Goal: Task Accomplishment & Management: Complete application form

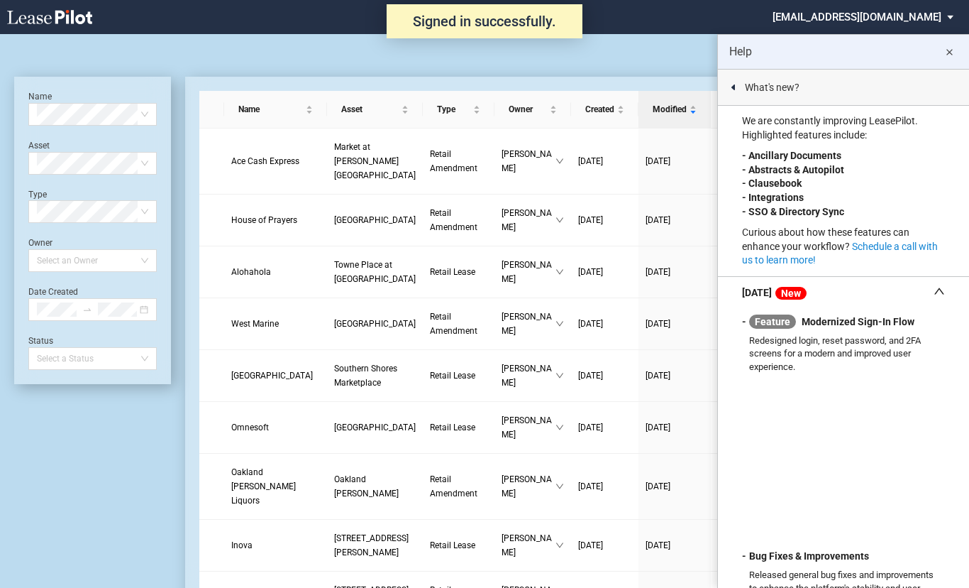
click at [953, 49] on md-icon "close" at bounding box center [949, 52] width 17 height 17
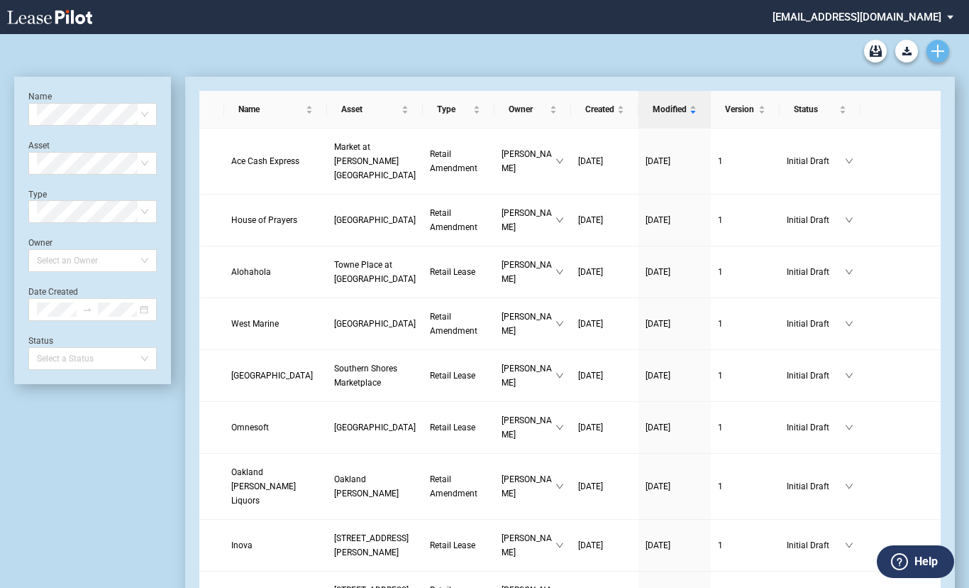
click at [939, 54] on icon "Create new document" at bounding box center [938, 51] width 13 height 13
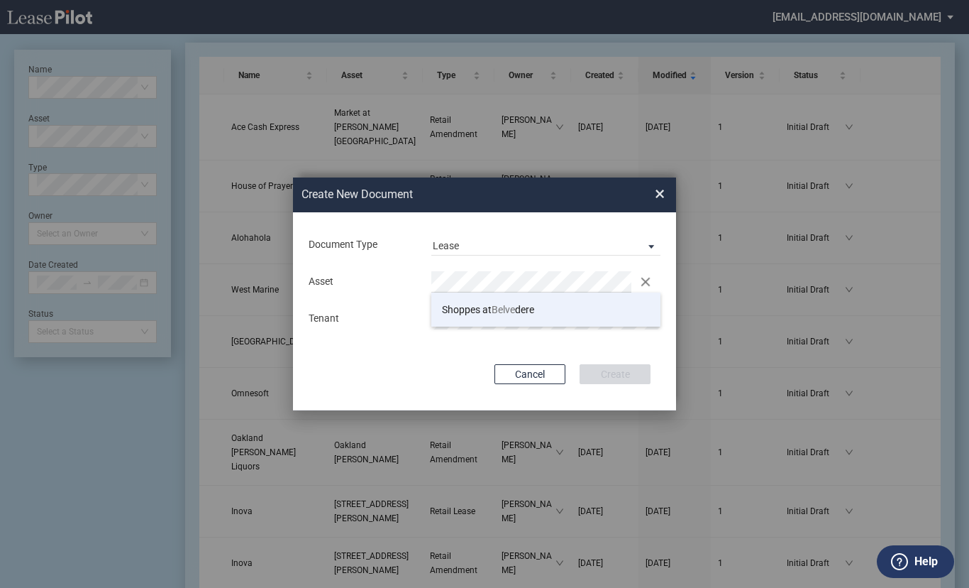
click at [473, 305] on span "Shoppes at Belve dere" at bounding box center [488, 309] width 92 height 11
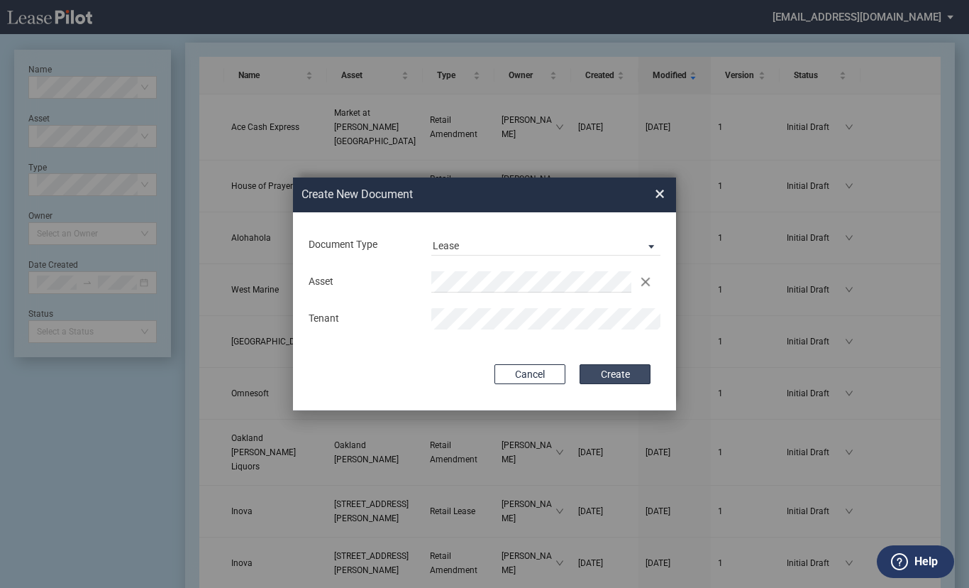
click at [600, 369] on button "Create" at bounding box center [615, 374] width 71 height 20
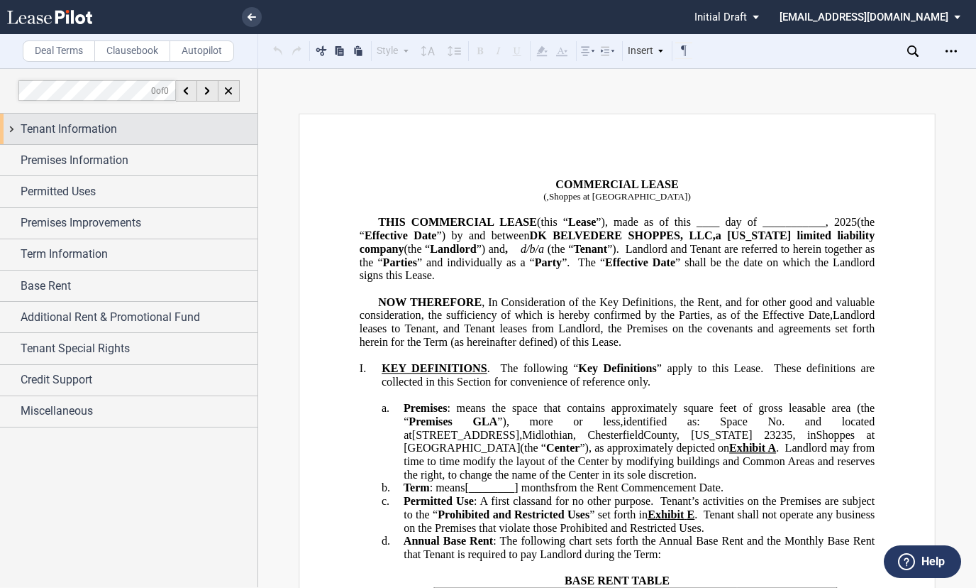
click at [119, 127] on div "Tenant Information" at bounding box center [139, 129] width 237 height 17
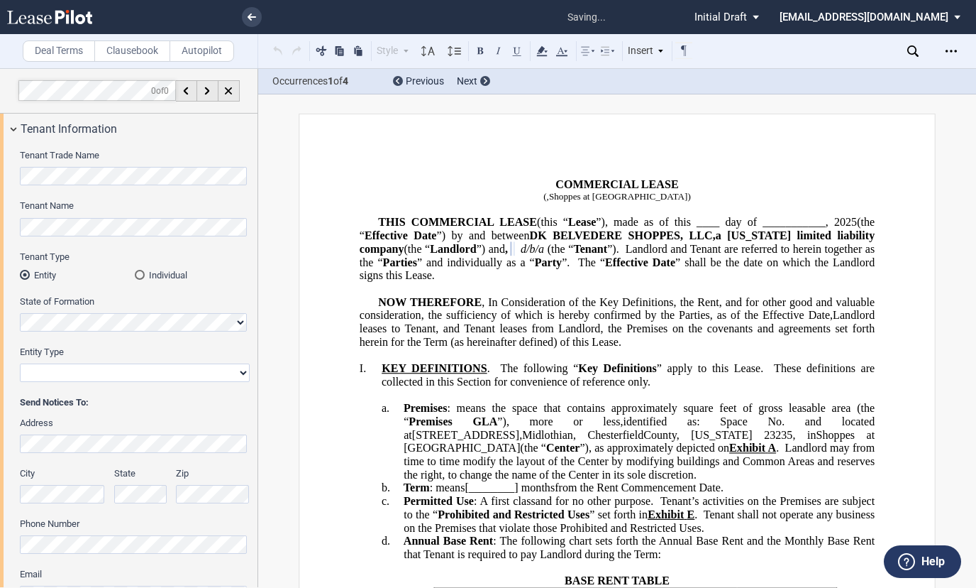
click at [72, 374] on select "Corporation Limited Liability Company General Partnership Limited Partnership O…" at bounding box center [135, 372] width 230 height 18
select select "limited liability company"
click at [20, 363] on select "Corporation Limited Liability Company General Partnership Limited Partnership O…" at bounding box center [135, 372] width 230 height 18
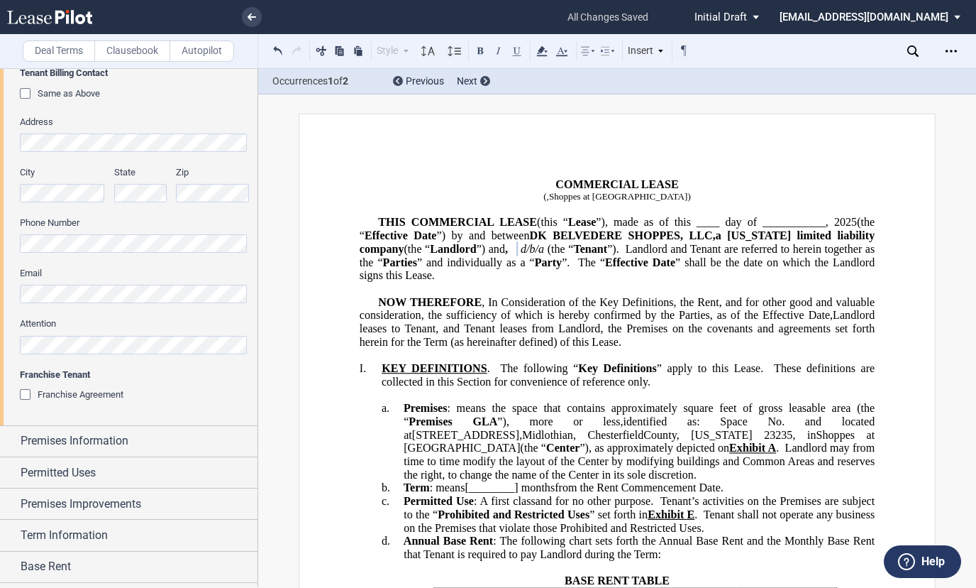
scroll to position [602, 0]
click at [60, 449] on span "Premises Information" at bounding box center [75, 439] width 108 height 17
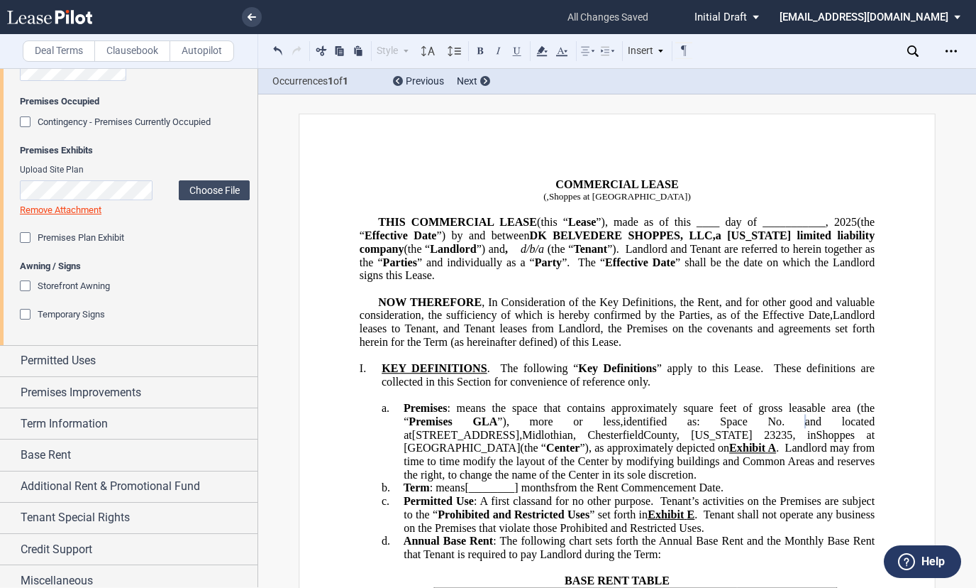
scroll to position [1077, 0]
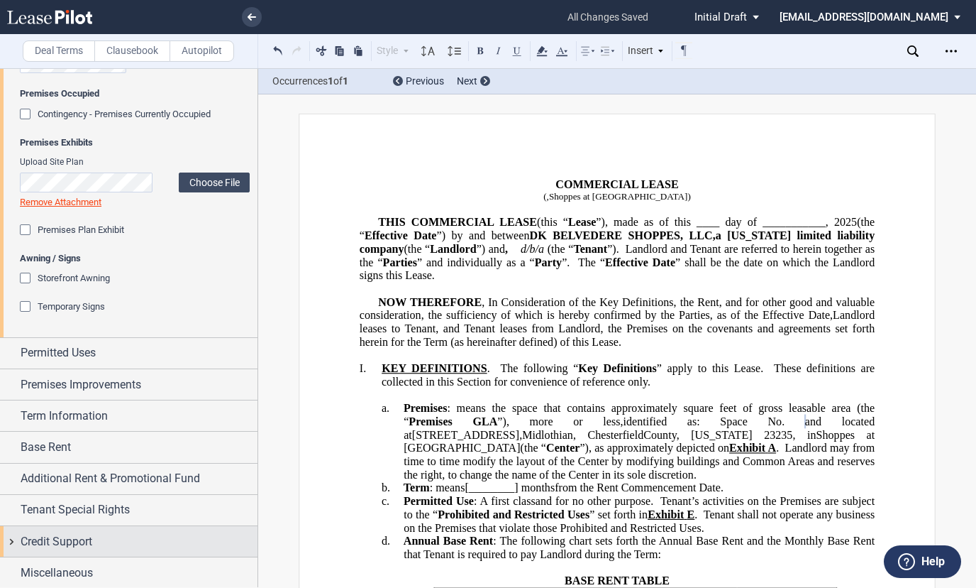
click at [35, 533] on span "Credit Support" at bounding box center [57, 541] width 72 height 17
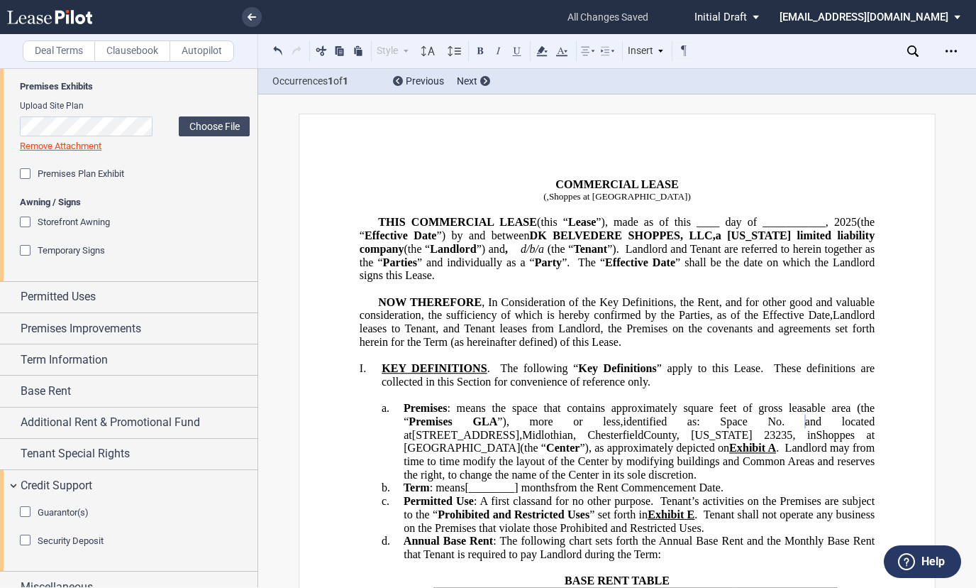
click at [23, 510] on div "Guarantor(s)" at bounding box center [27, 513] width 14 height 14
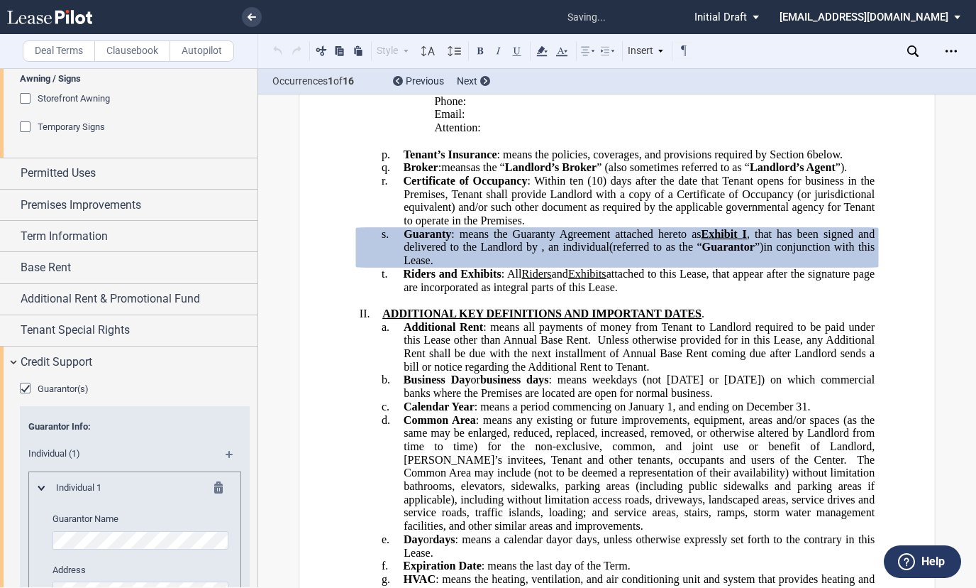
scroll to position [1256, 0]
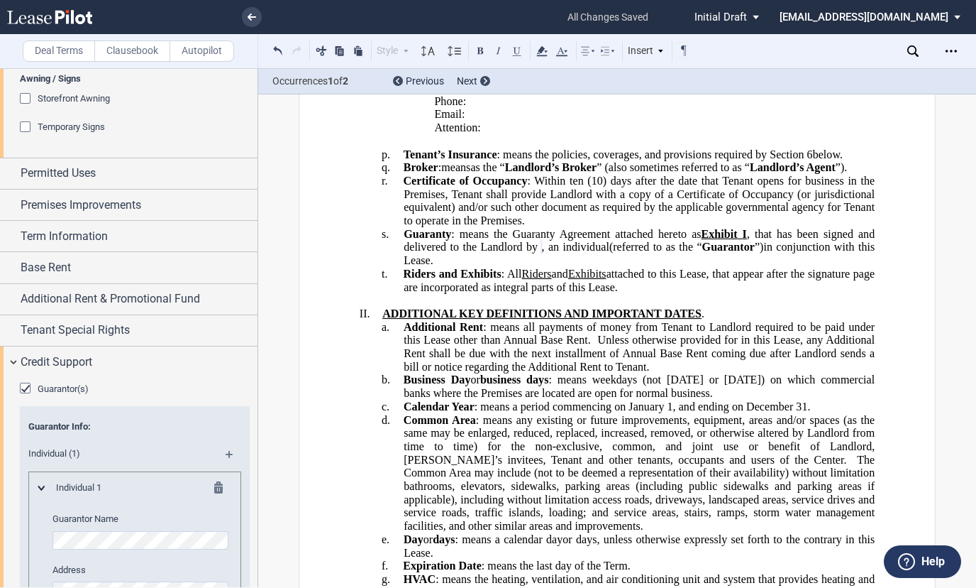
click at [226, 451] on md-icon at bounding box center [235, 459] width 19 height 17
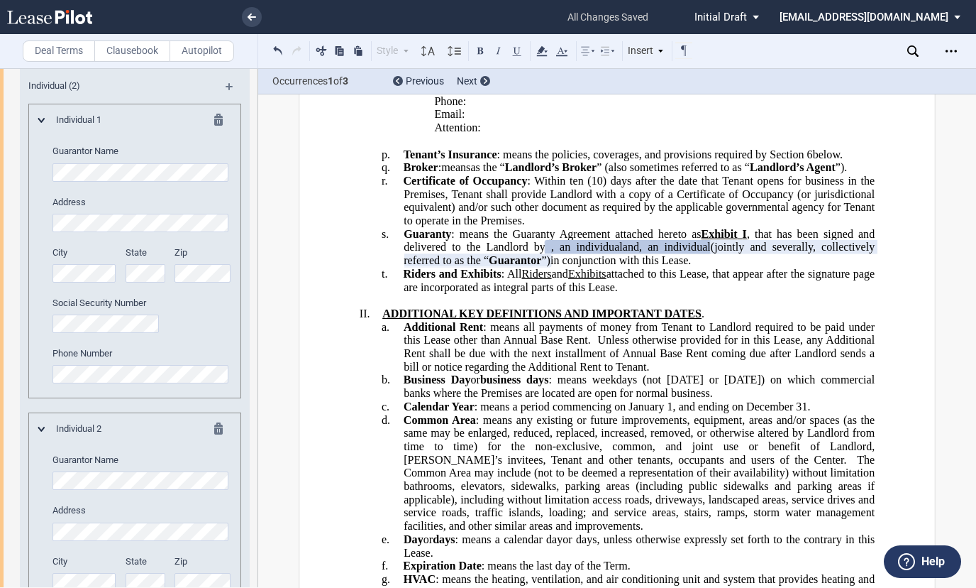
scroll to position [1629, 0]
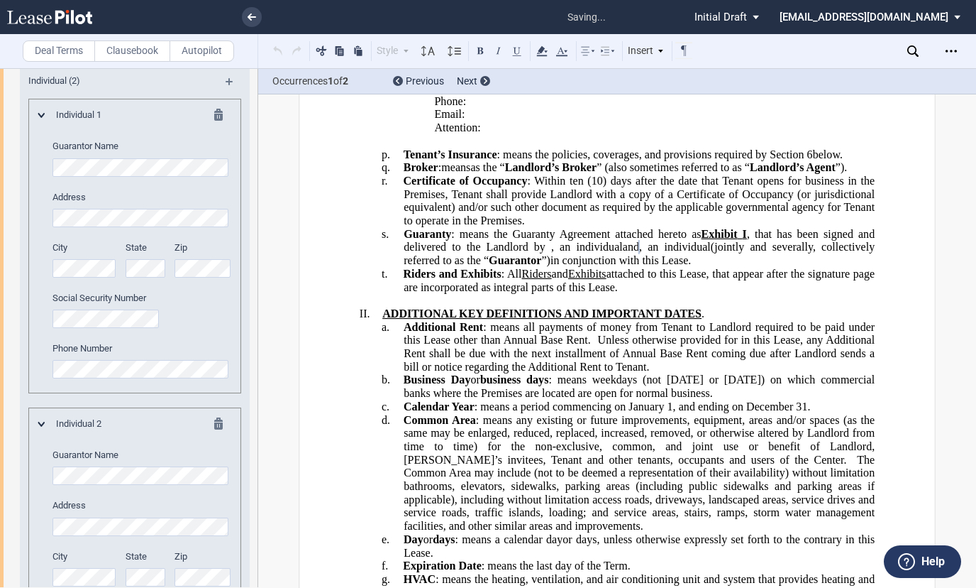
click at [229, 82] on md-icon at bounding box center [235, 86] width 19 height 17
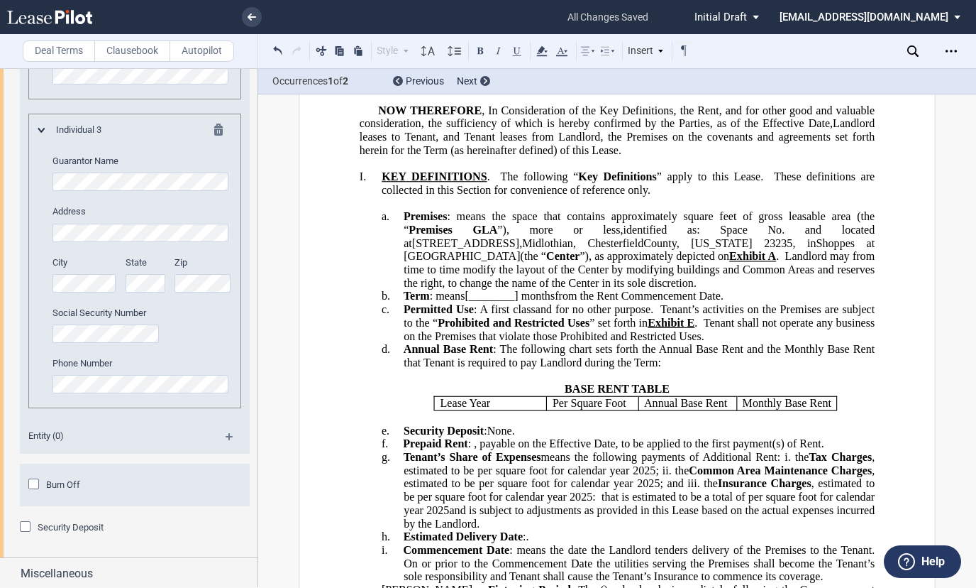
scroll to position [191, 0]
drag, startPoint x: 879, startPoint y: 233, endPoint x: 788, endPoint y: 238, distance: 90.9
click at [539, 237] on span "114﻿[STREET_ADDRESS]," at bounding box center [475, 243] width 127 height 13
click at [522, 237] on span "[STREET_ADDRESS]," at bounding box center [467, 243] width 110 height 13
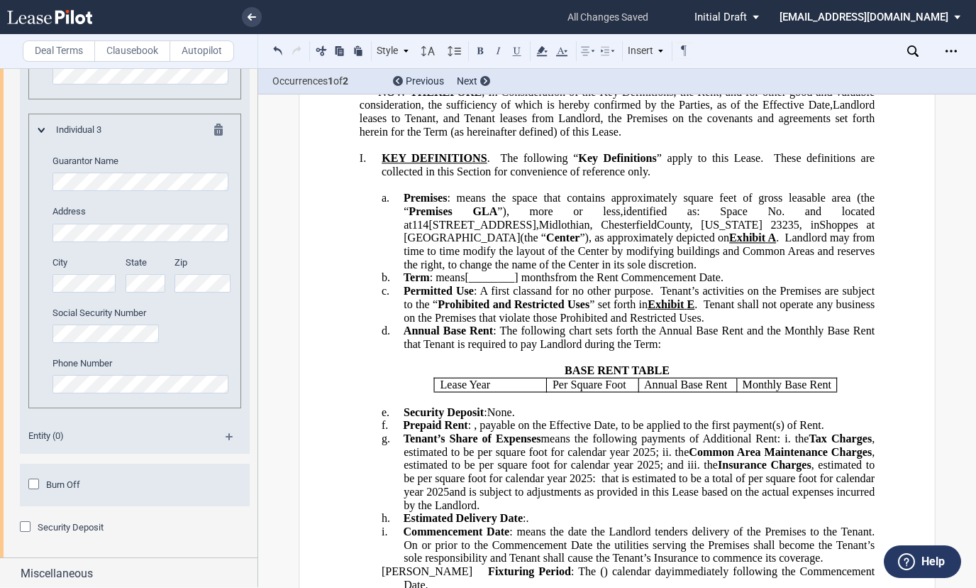
scroll to position [210, 0]
drag, startPoint x: 589, startPoint y: 212, endPoint x: 568, endPoint y: 213, distance: 20.6
click at [623, 213] on span "identified as: Space No." at bounding box center [704, 211] width 162 height 13
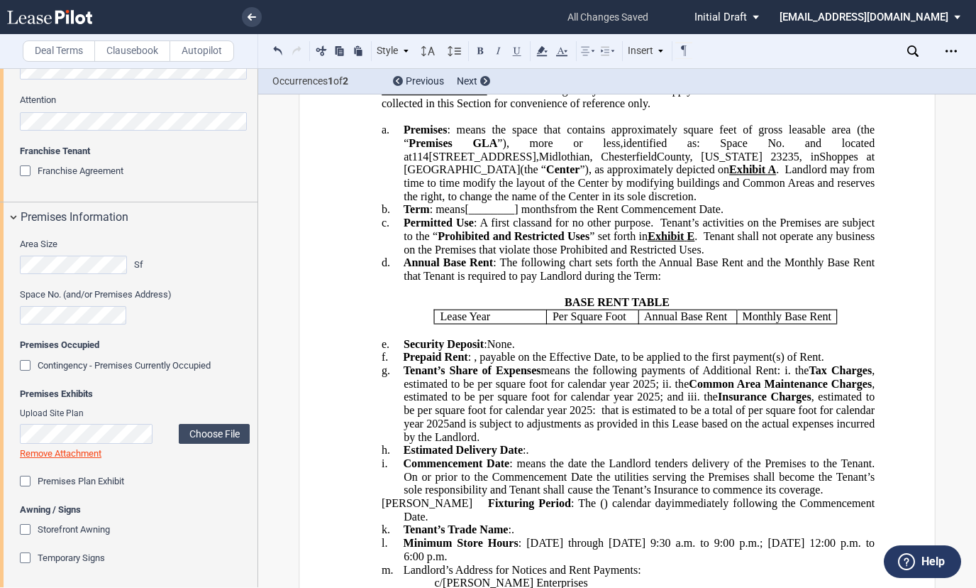
scroll to position [826, 0]
click at [24, 368] on div "Contingency - Premises Currently Occupied" at bounding box center [27, 366] width 14 height 14
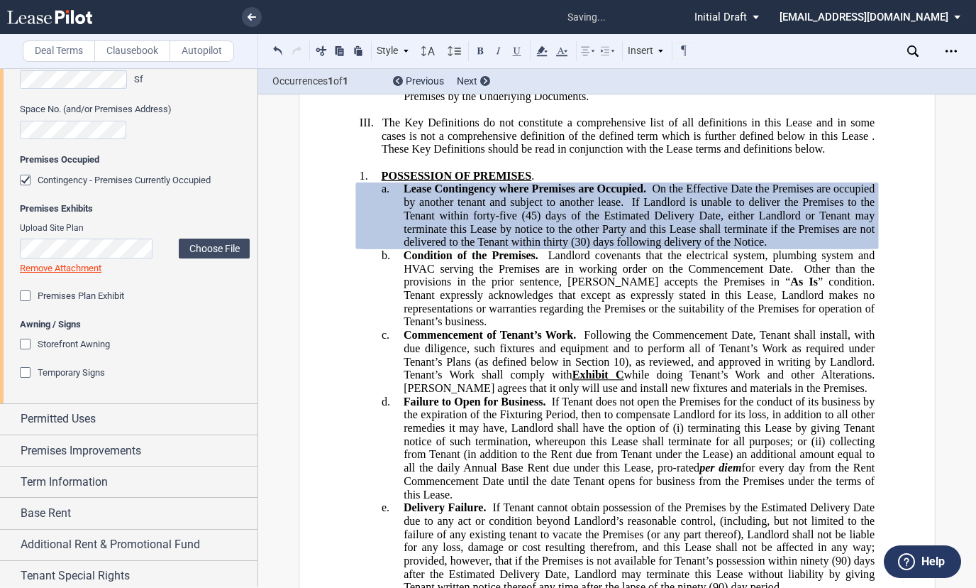
scroll to position [1013, 0]
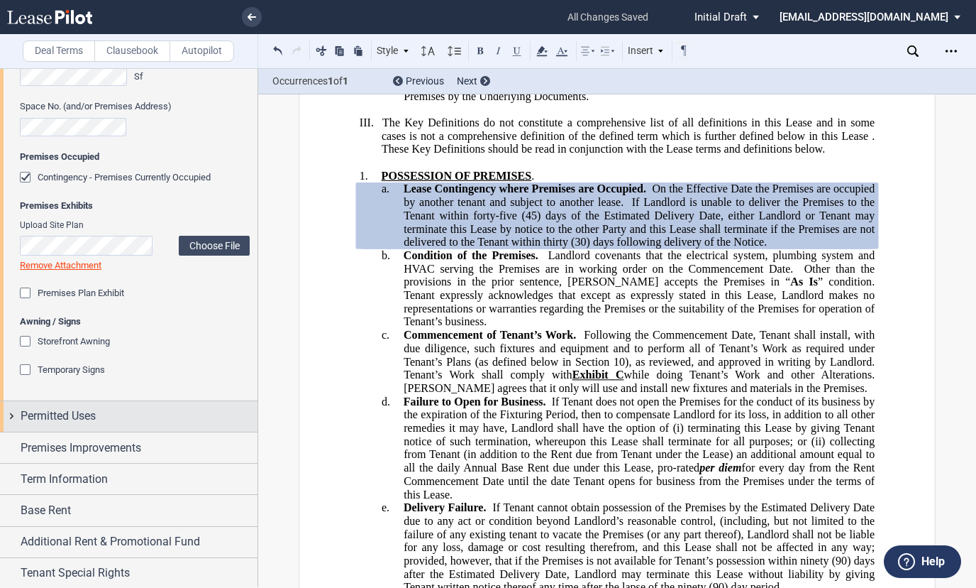
click at [61, 426] on div "Permitted Uses" at bounding box center [129, 416] width 258 height 31
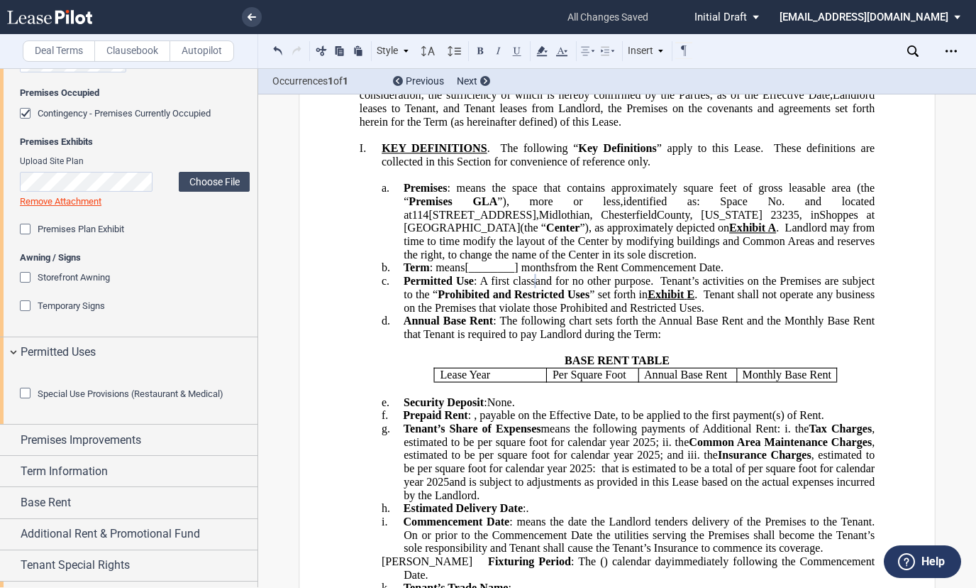
scroll to position [1082, 0]
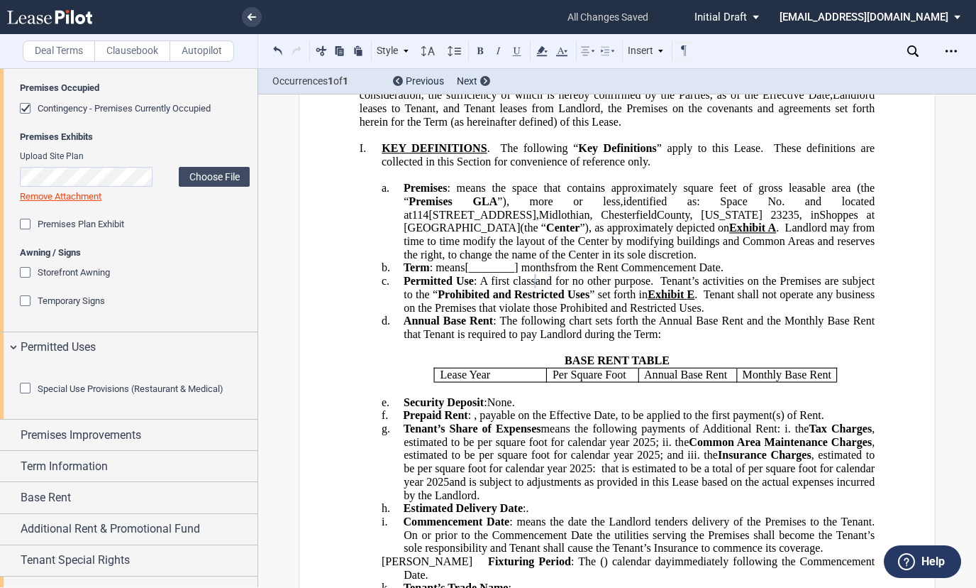
click at [18, 419] on div "Special Use Provisions (Restaurant & Medical) Restaurant Restaurant Tenant's Me…" at bounding box center [129, 391] width 258 height 56
click at [24, 397] on div "Special Use Provisions (Restaurant & Medical)" at bounding box center [27, 390] width 14 height 14
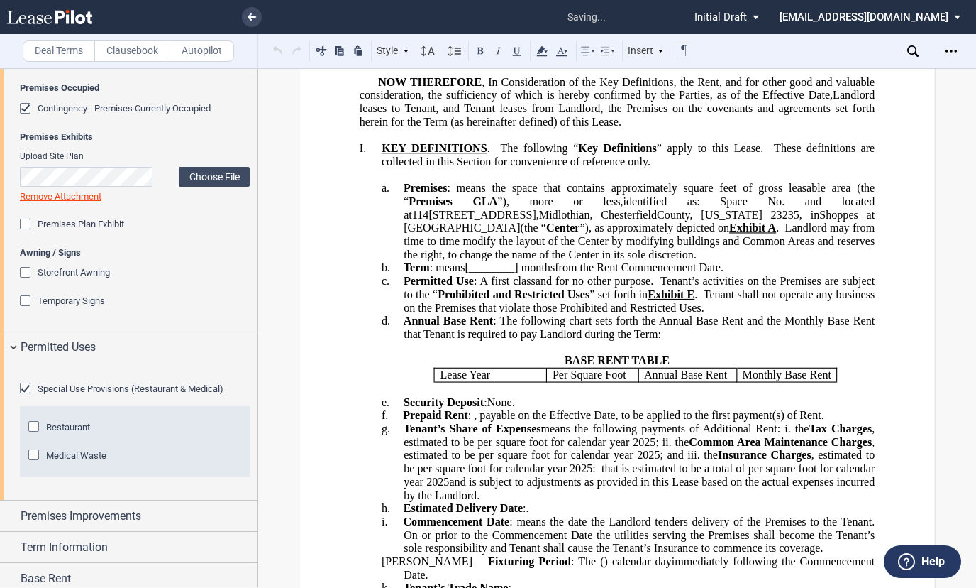
click at [35, 435] on div "Restaurant" at bounding box center [35, 428] width 14 height 14
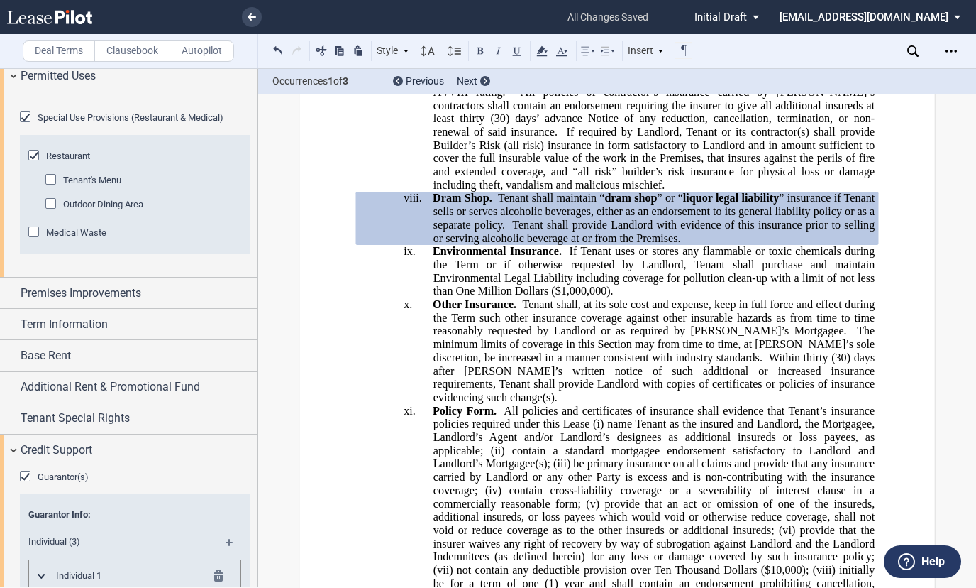
scroll to position [1359, 0]
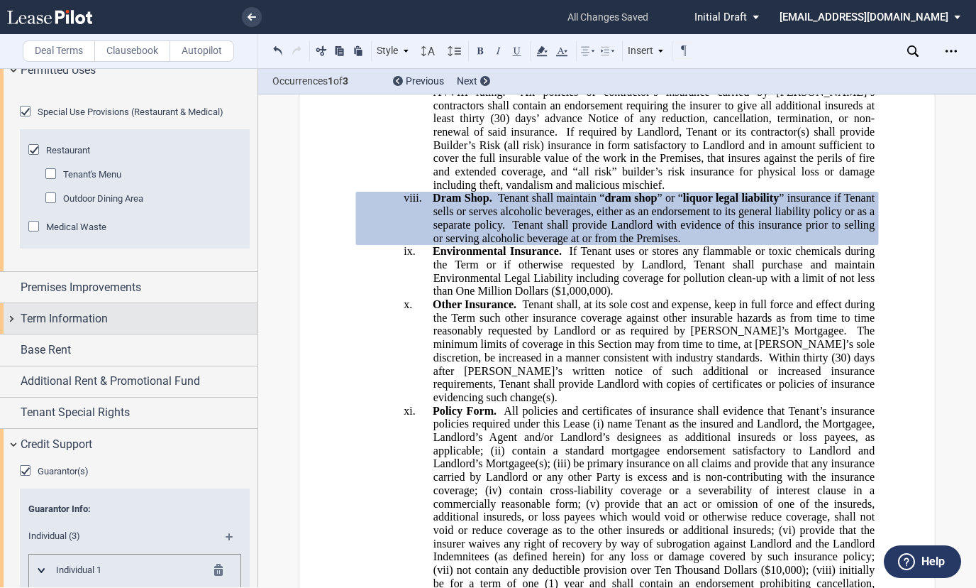
click at [44, 327] on span "Term Information" at bounding box center [64, 318] width 87 height 17
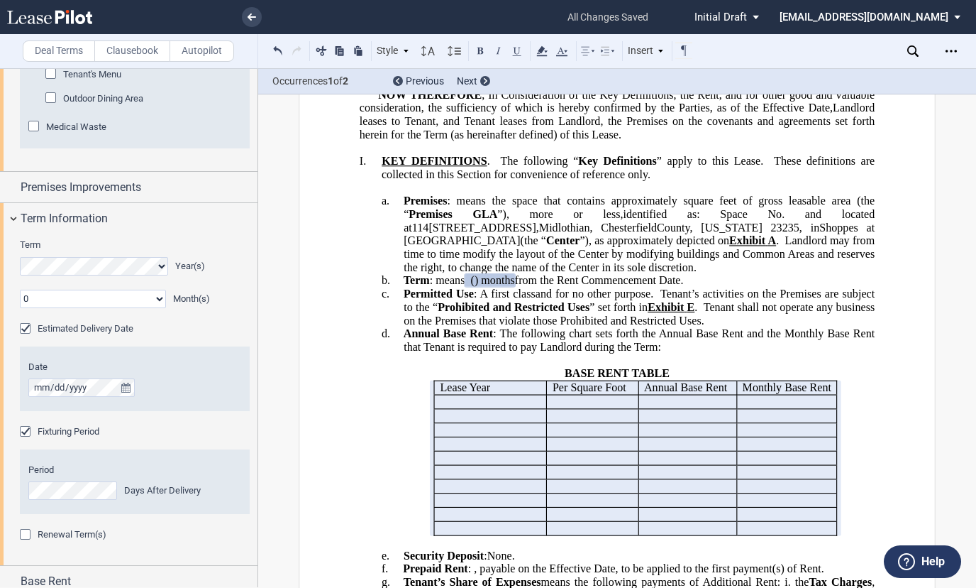
scroll to position [1468, 0]
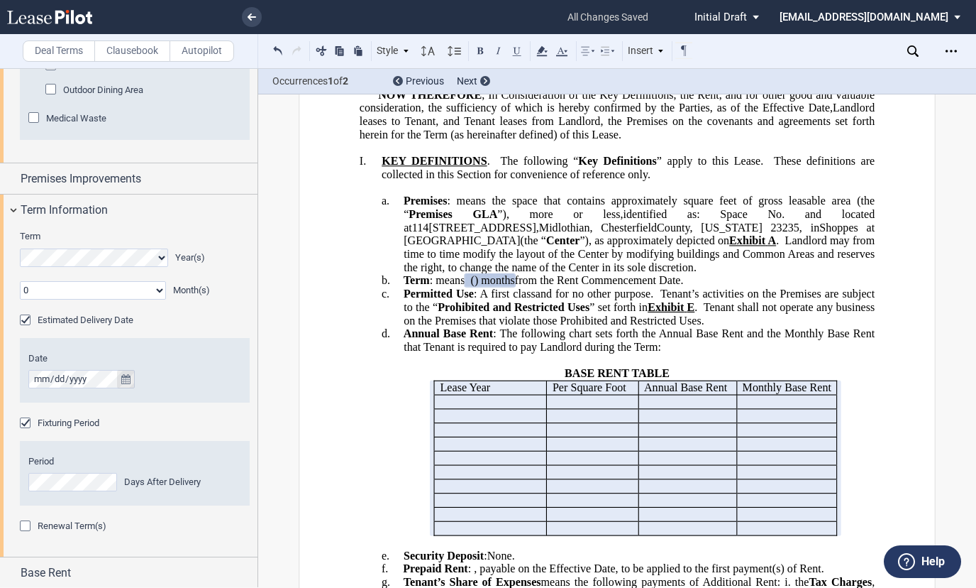
click at [125, 384] on icon "true" at bounding box center [125, 379] width 9 height 10
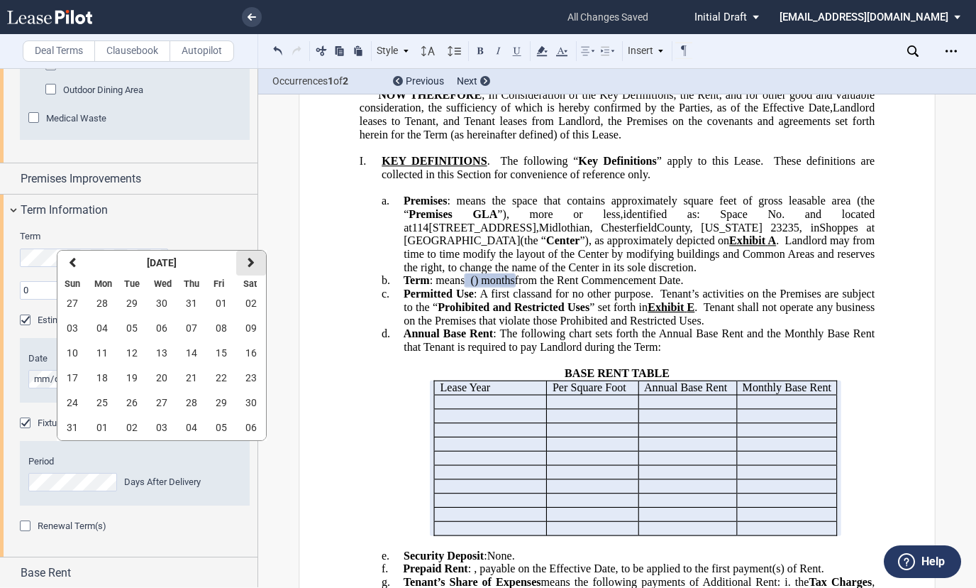
click at [249, 270] on button "next" at bounding box center [251, 263] width 30 height 25
click at [109, 299] on button "01" at bounding box center [102, 303] width 30 height 25
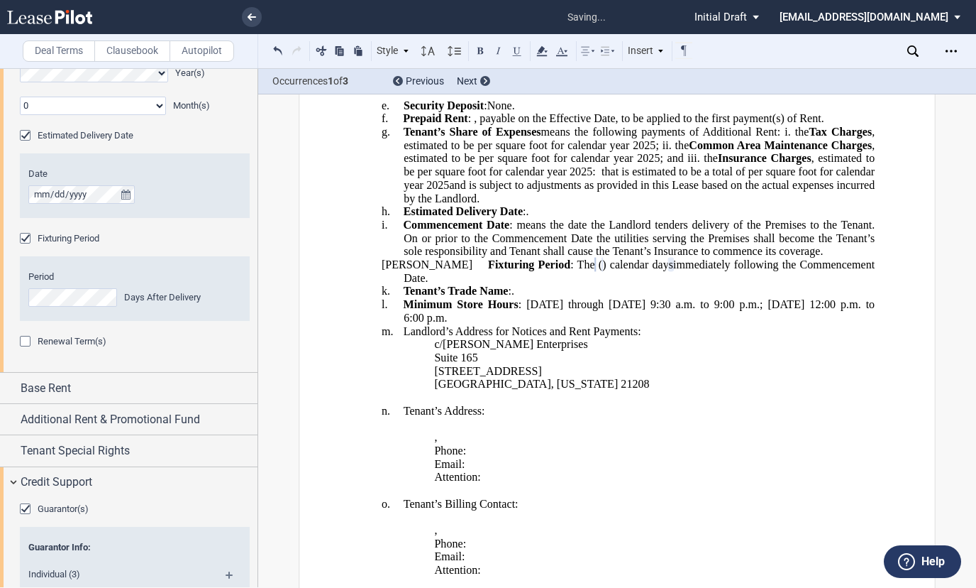
scroll to position [1651, 0]
click at [23, 351] on div "Renewal Term(s)" at bounding box center [27, 343] width 14 height 14
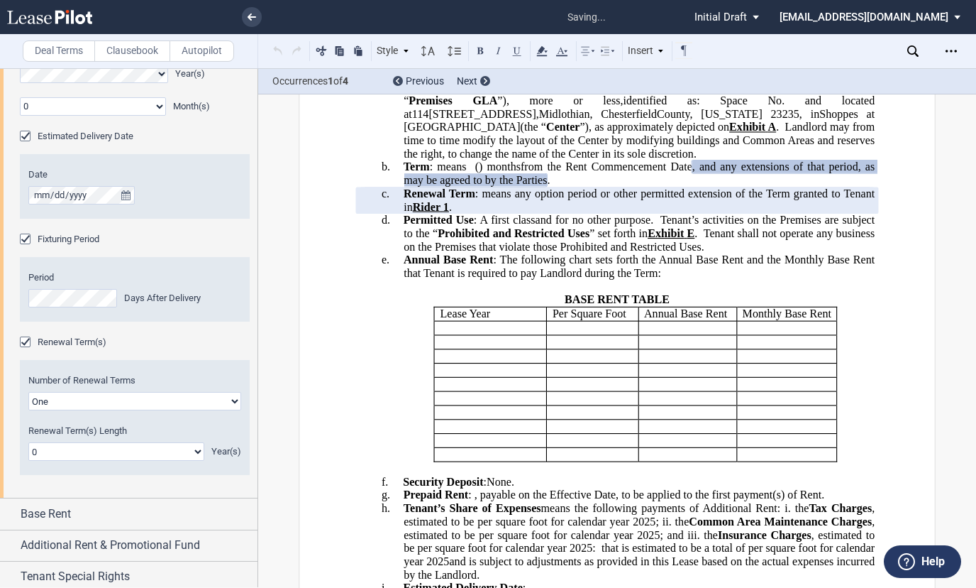
scroll to position [213, 0]
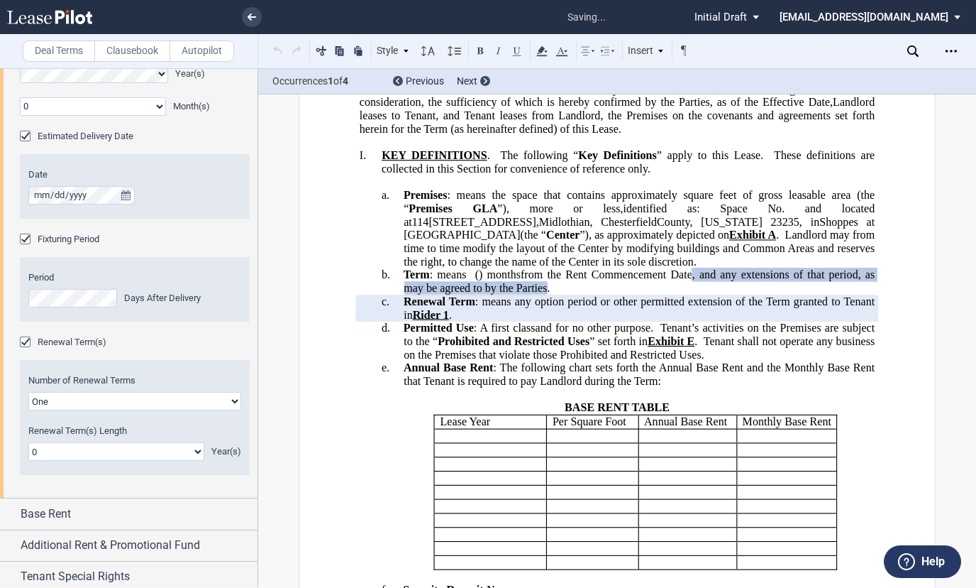
click at [229, 410] on select "One Two" at bounding box center [134, 401] width 213 height 18
select select "2"
click at [28, 410] on select "One Two" at bounding box center [134, 401] width 213 height 18
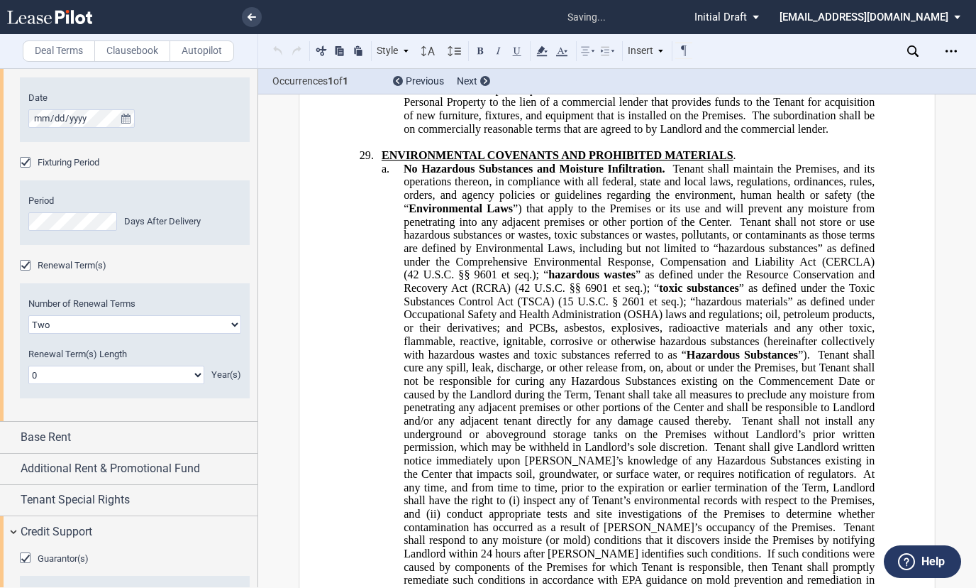
scroll to position [28200, 0]
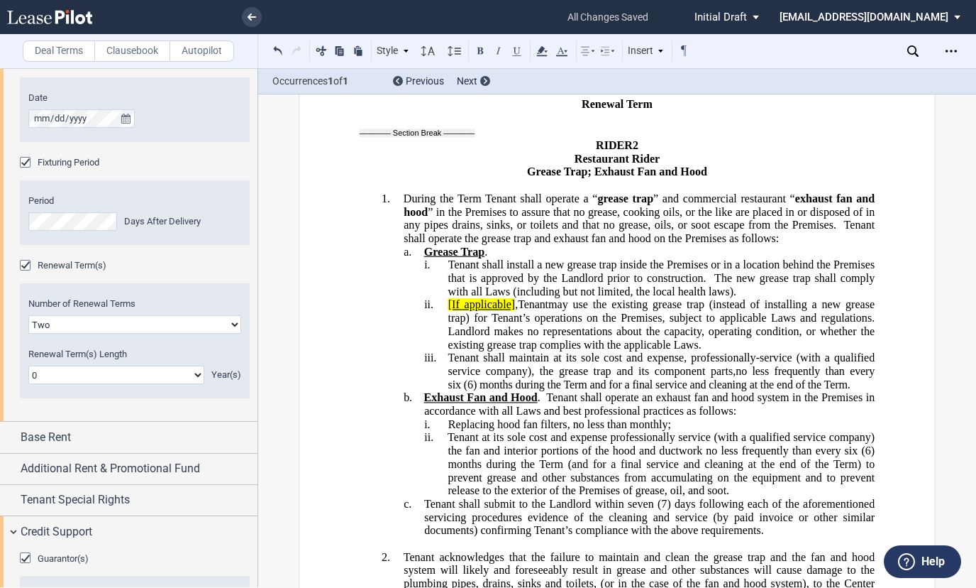
click at [198, 384] on select "0 1 2 3 4 5 6 7 8 9 10 11 12 13 14 15 16 17 18 19 20" at bounding box center [116, 374] width 176 height 18
select select "number:5"
click at [28, 384] on select "0 1 2 3 4 5 6 7 8 9 10 11 12 13 14 15 16 17 18 19 20" at bounding box center [116, 374] width 176 height 18
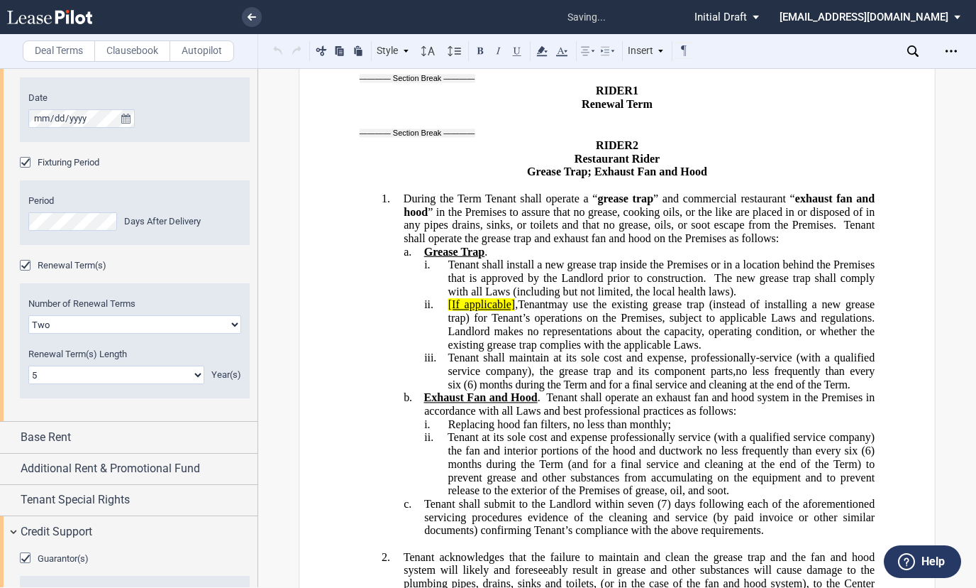
scroll to position [1803, 0]
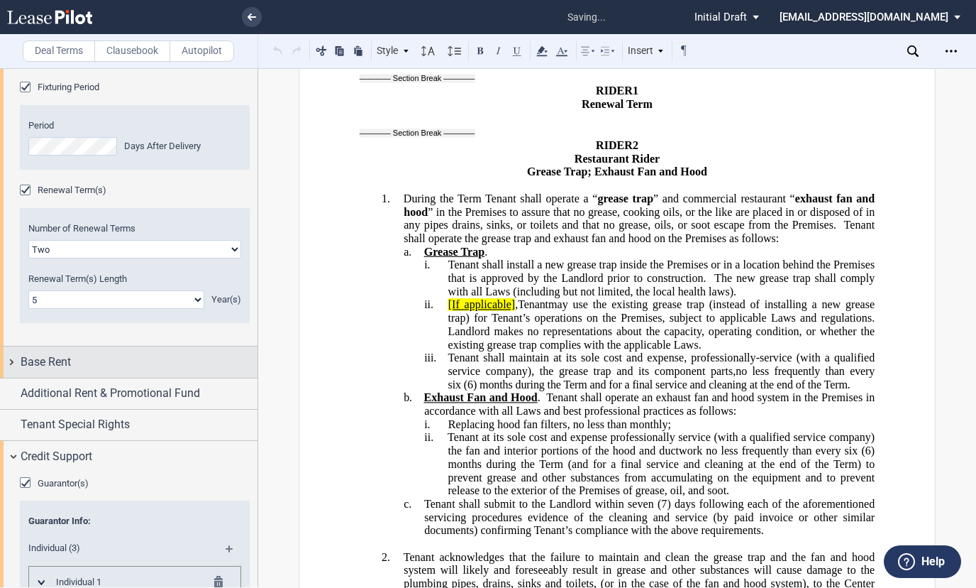
click at [92, 370] on div "Base Rent" at bounding box center [139, 361] width 237 height 17
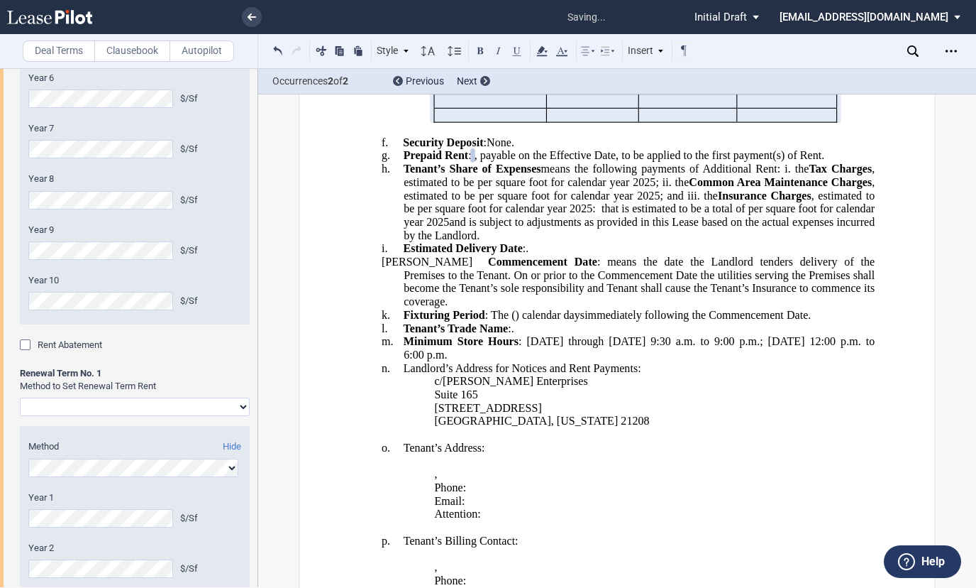
scroll to position [2460, 0]
click at [238, 416] on select "Rent Set At Fair Market Value Rent Specified in [GEOGRAPHIC_DATA]" at bounding box center [135, 406] width 230 height 18
select select "fmv"
click at [20, 416] on select "Rent Set At Fair Market Value Rent Specified in [GEOGRAPHIC_DATA]" at bounding box center [135, 406] width 230 height 18
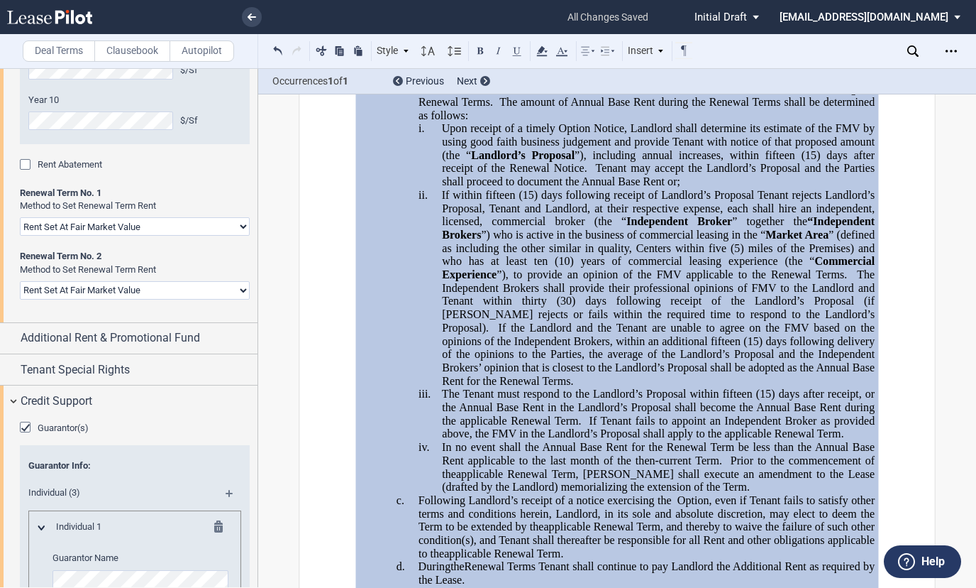
scroll to position [2643, 0]
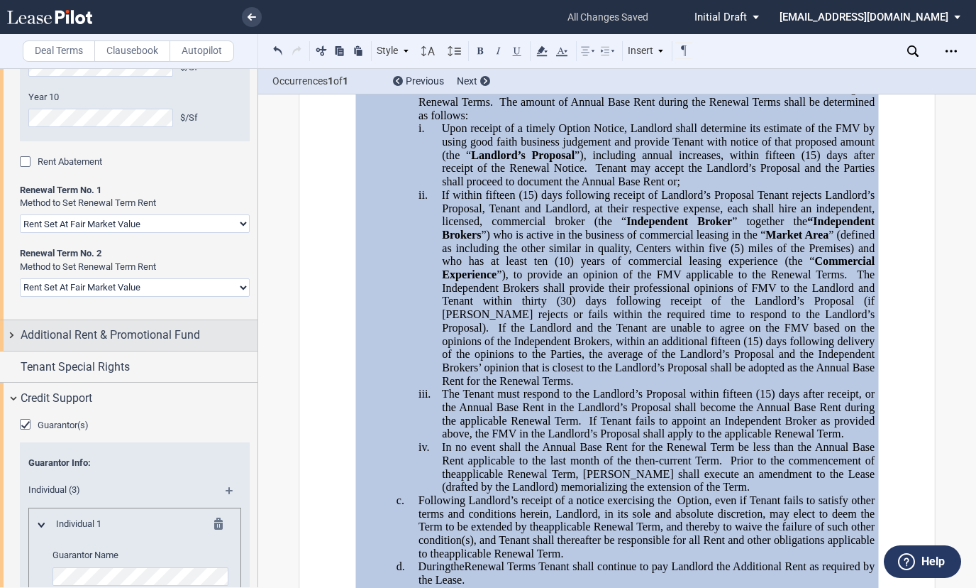
click at [126, 343] on span "Additional Rent & Promotional Fund" at bounding box center [111, 334] width 180 height 17
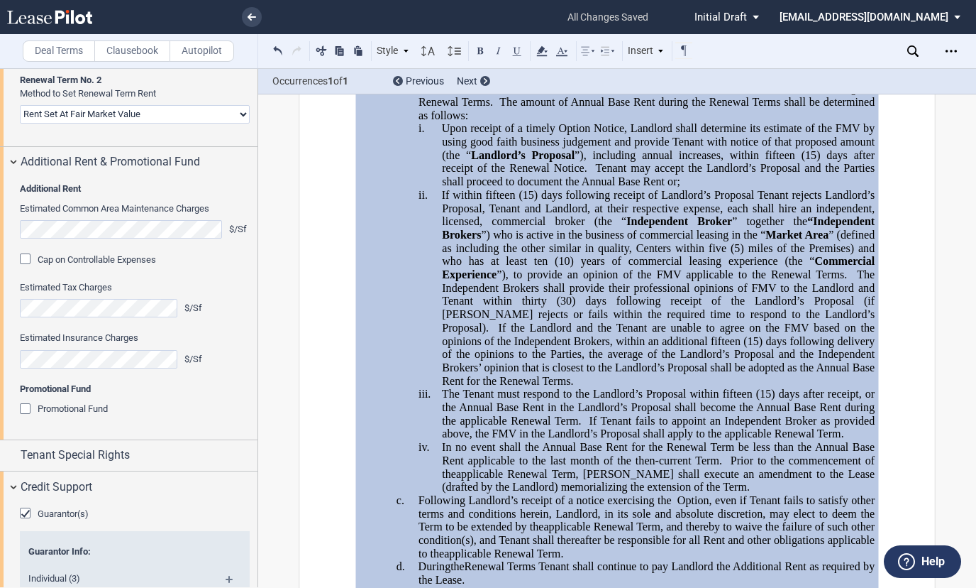
scroll to position [2816, 0]
click at [28, 268] on div "Cap on Controllable Expenses" at bounding box center [27, 260] width 14 height 14
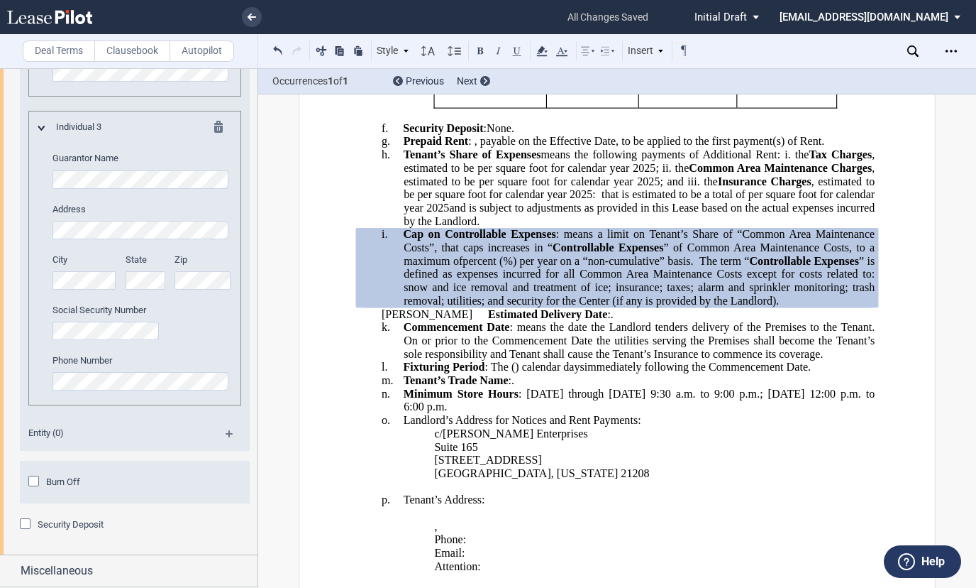
scroll to position [4069, 0]
click at [87, 578] on span "Miscellaneous" at bounding box center [57, 570] width 72 height 17
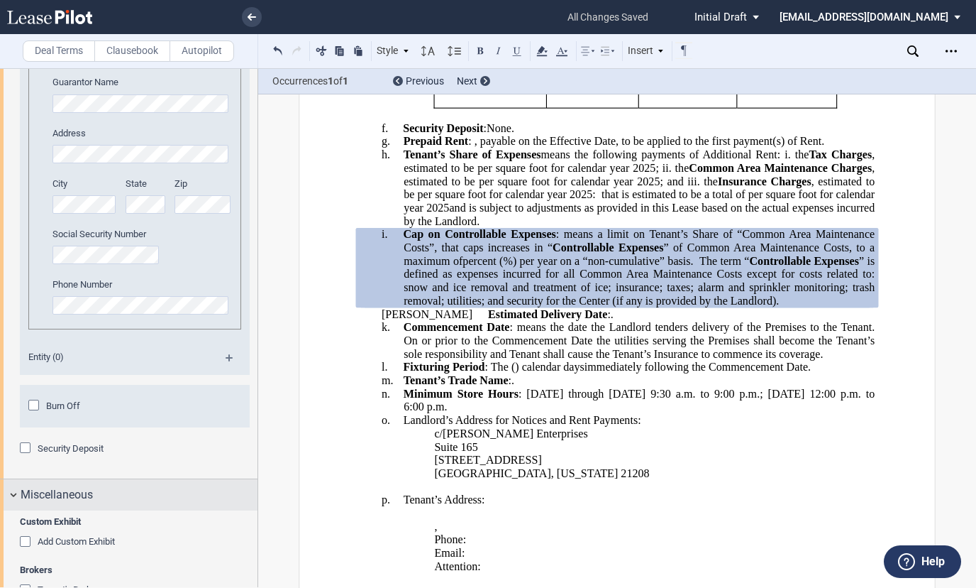
scroll to position [4195, 0]
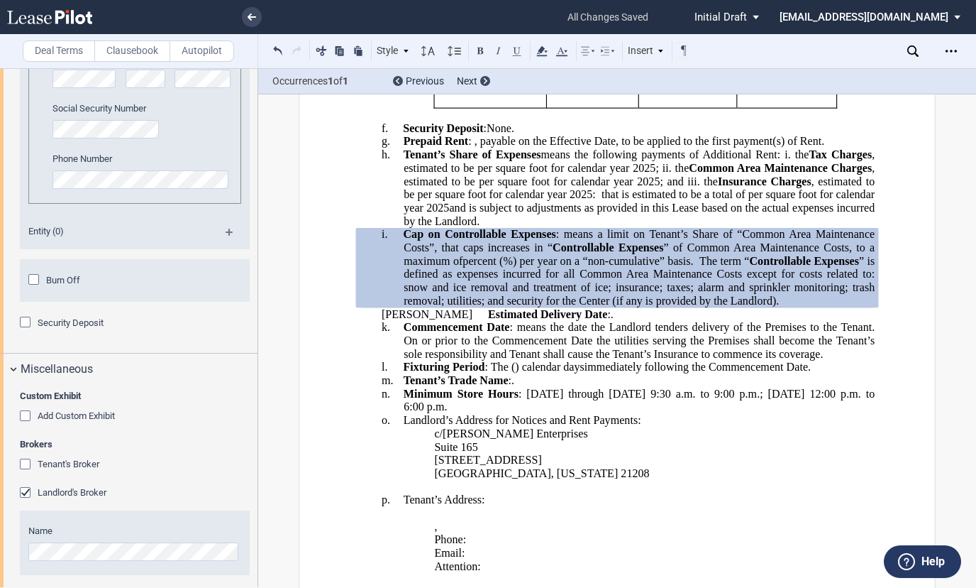
click at [34, 473] on div "Tenant's Broker" at bounding box center [27, 465] width 14 height 14
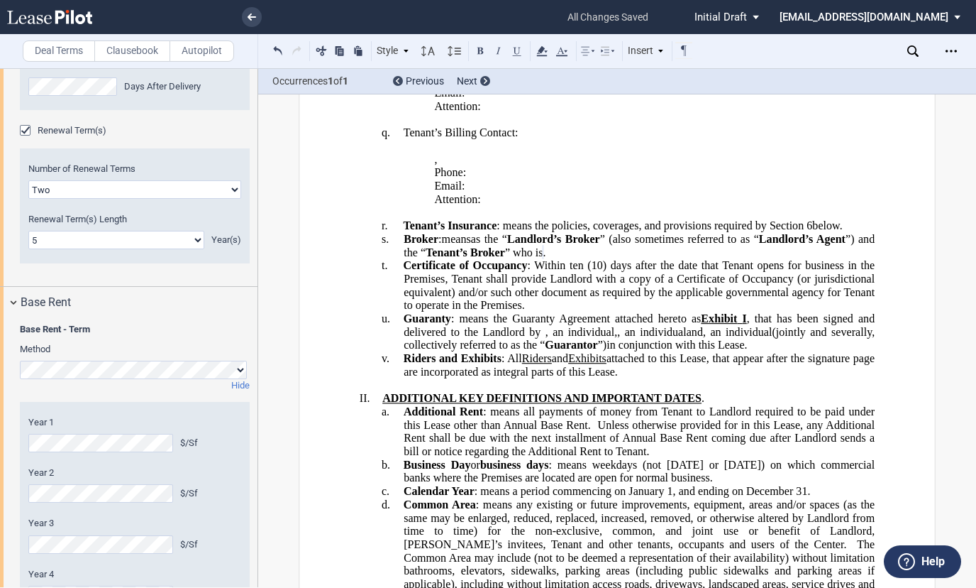
scroll to position [1861, 0]
